Goal: Information Seeking & Learning: Learn about a topic

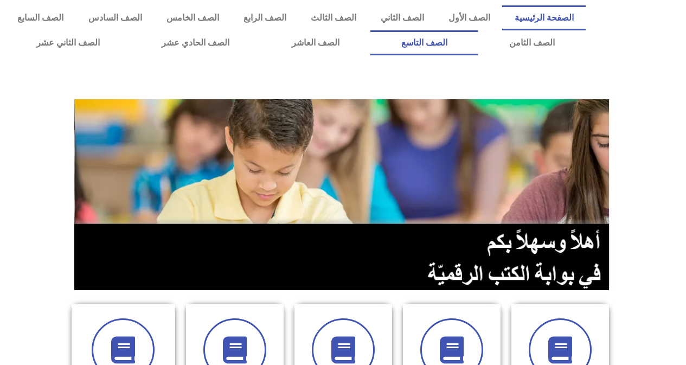
click at [478, 42] on link "الصف التاسع" at bounding box center [424, 42] width 108 height 25
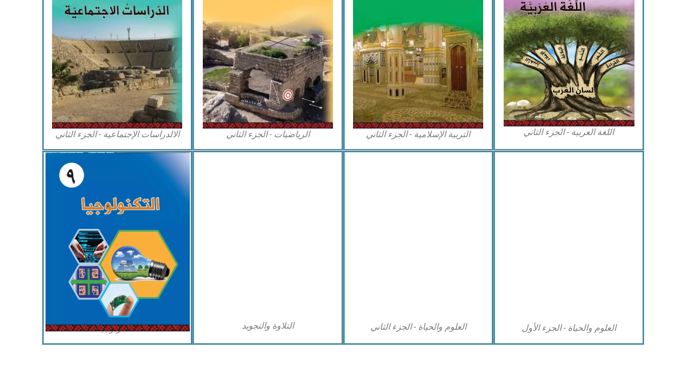
scroll to position [601, 0]
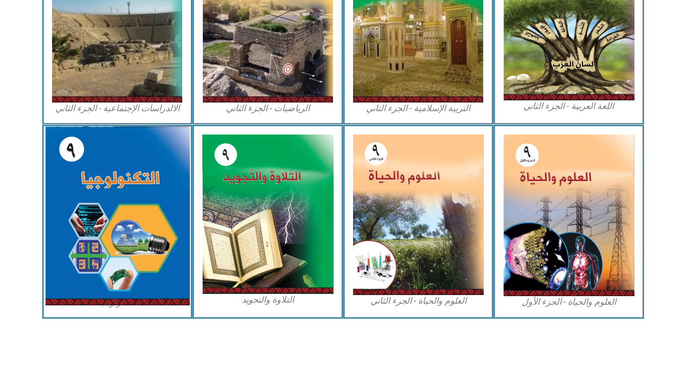
click at [63, 216] on img at bounding box center [117, 215] width 144 height 179
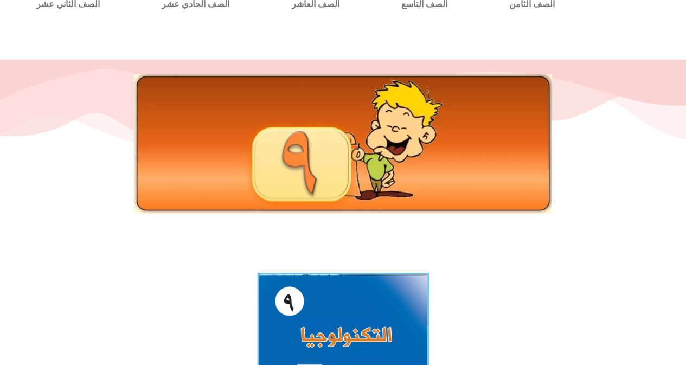
scroll to position [163, 0]
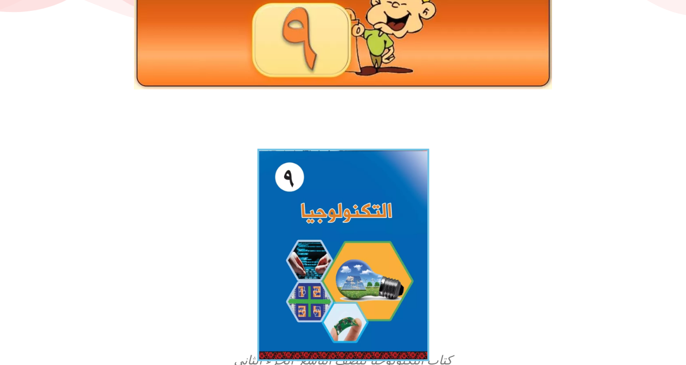
click at [382, 209] on img at bounding box center [343, 254] width 172 height 212
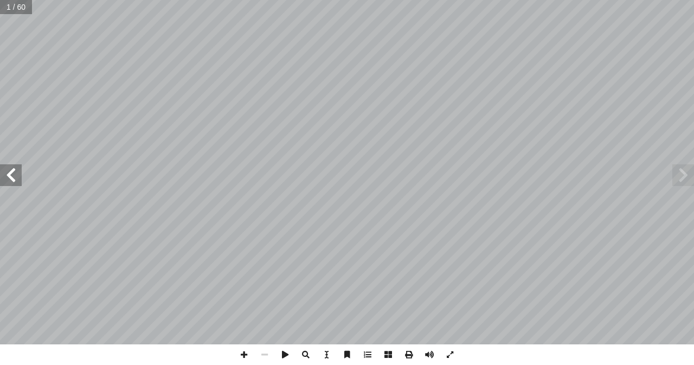
click at [16, 177] on span at bounding box center [11, 175] width 22 height 22
click at [17, 177] on span at bounding box center [11, 175] width 22 height 22
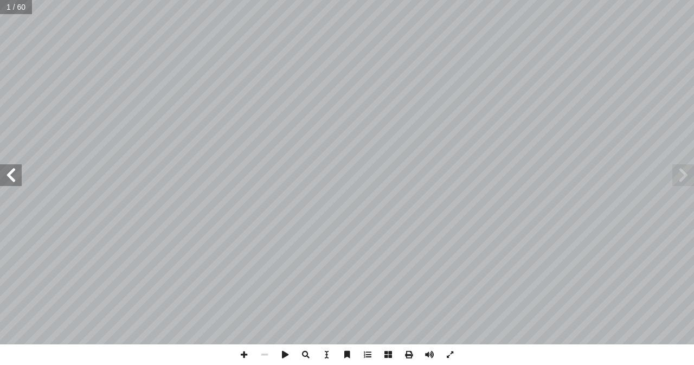
click at [17, 177] on span at bounding box center [11, 175] width 22 height 22
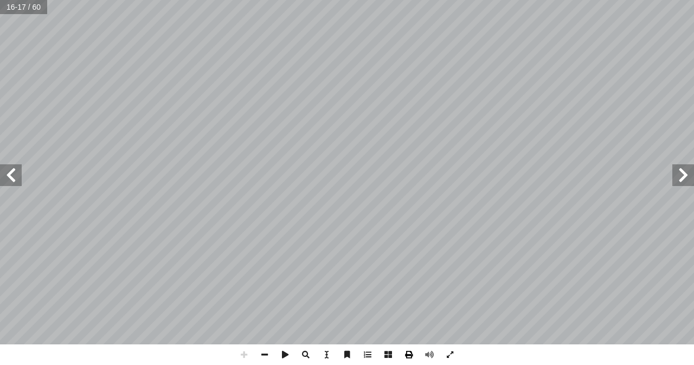
click at [119, 99] on html "الصفحة الرئيسية الصف الأول الصف الثاني الصف الثالث الصف الرابع الصف الخامس الصف…" at bounding box center [347, 49] width 694 height 99
